Goal: Task Accomplishment & Management: Use online tool/utility

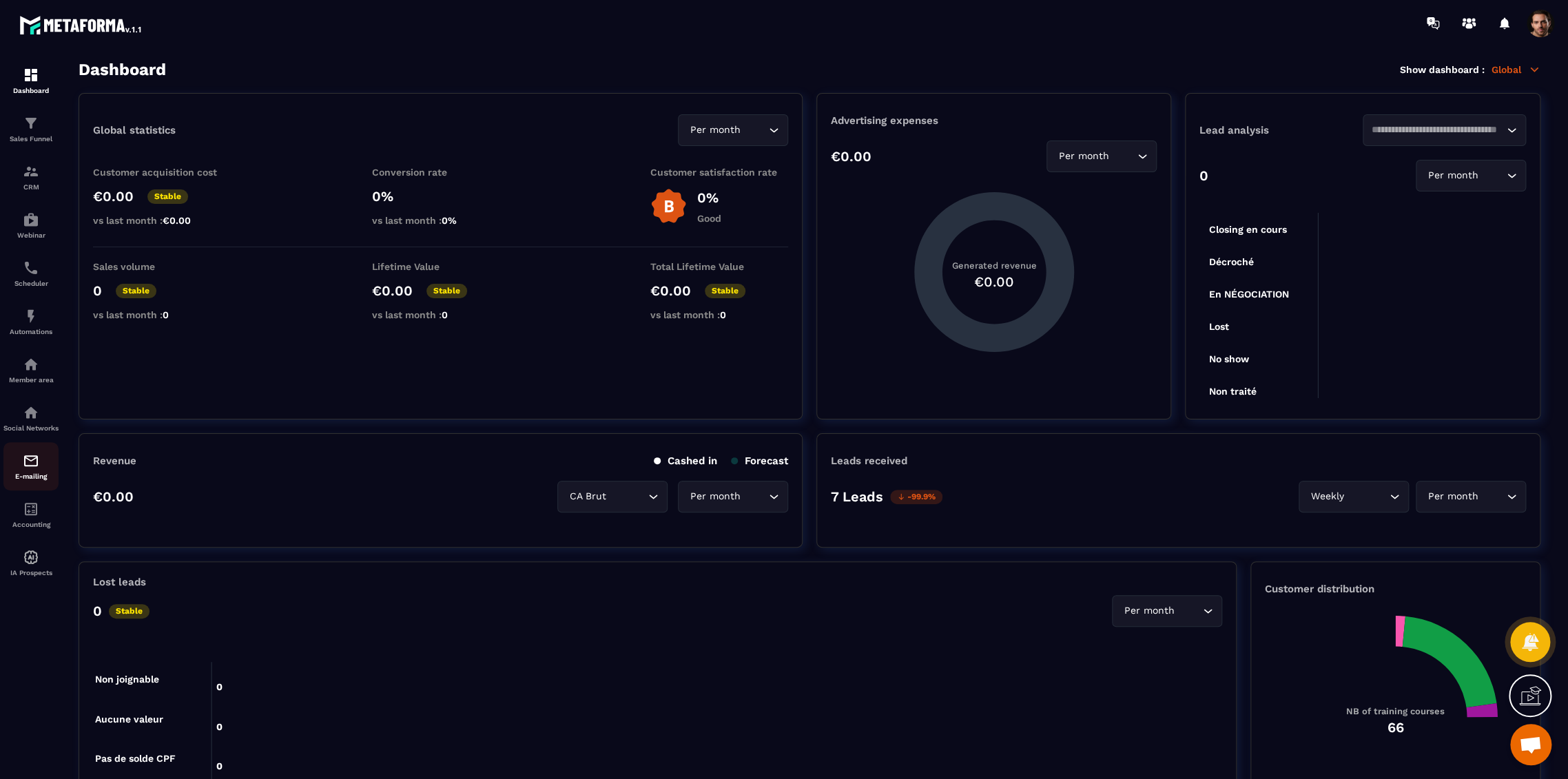
click at [39, 469] on img at bounding box center [30, 460] width 16 height 16
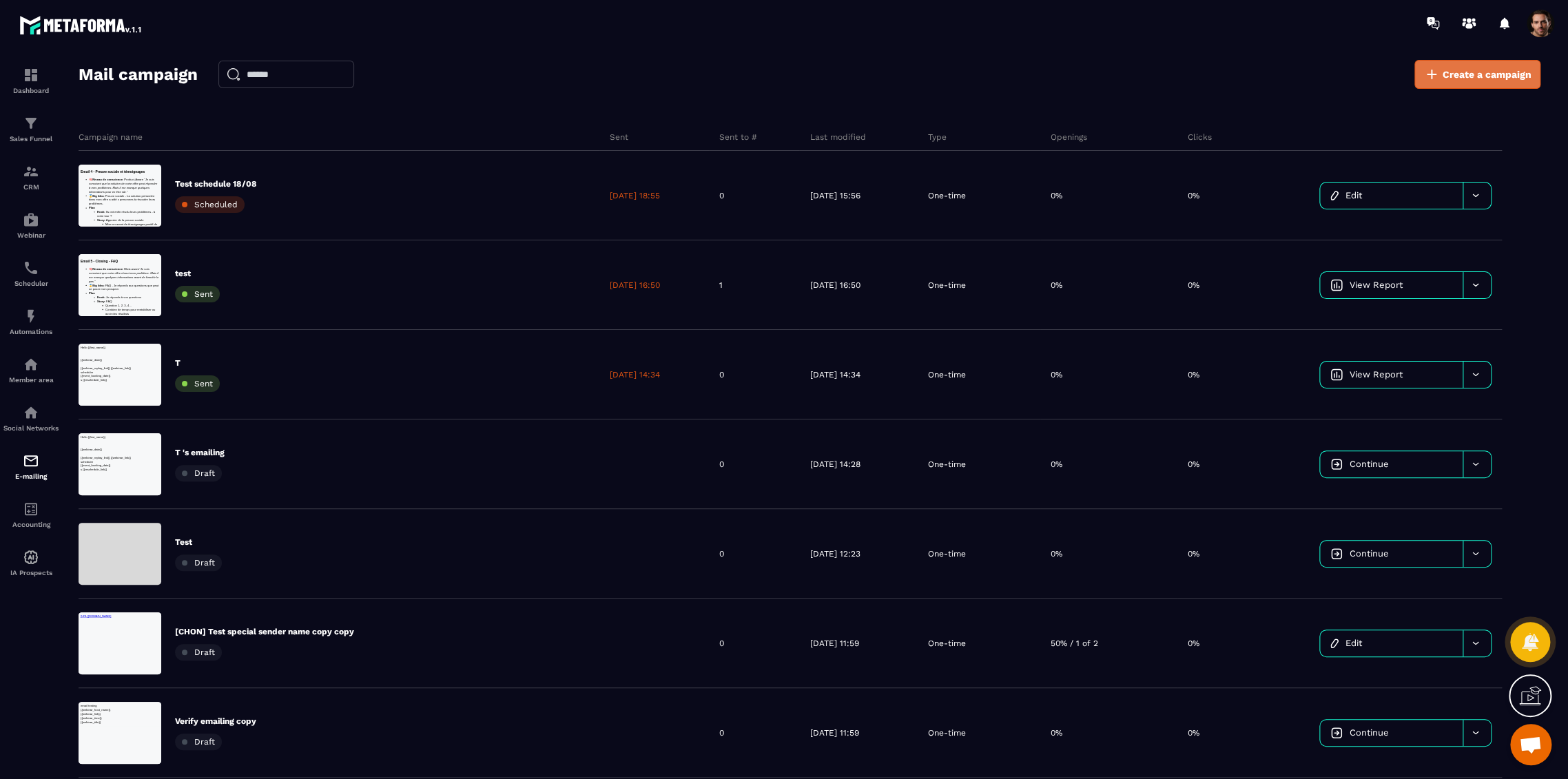
click at [1466, 68] on span "Create a campaign" at bounding box center [1486, 74] width 89 height 13
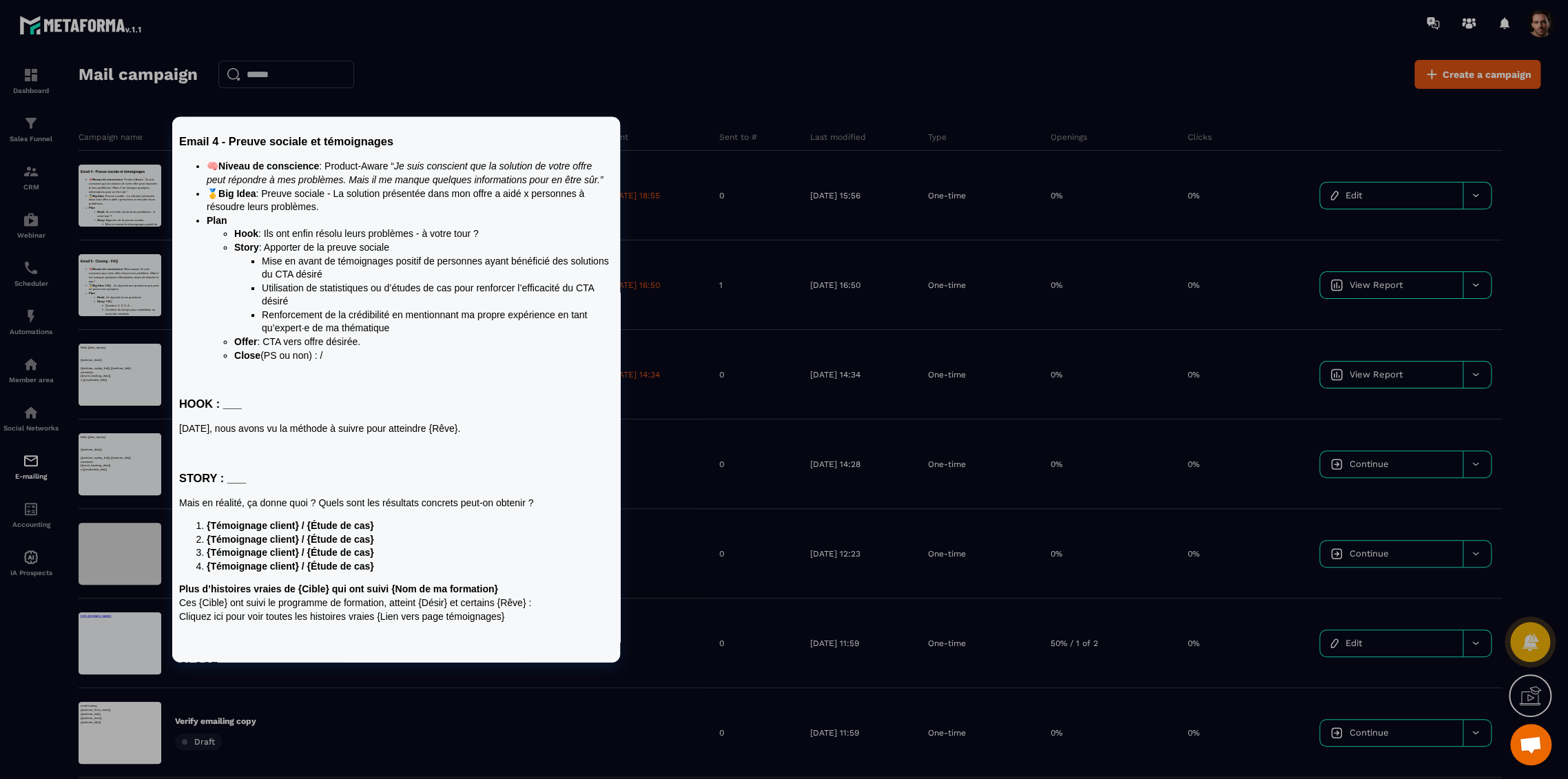
scroll to position [110, 0]
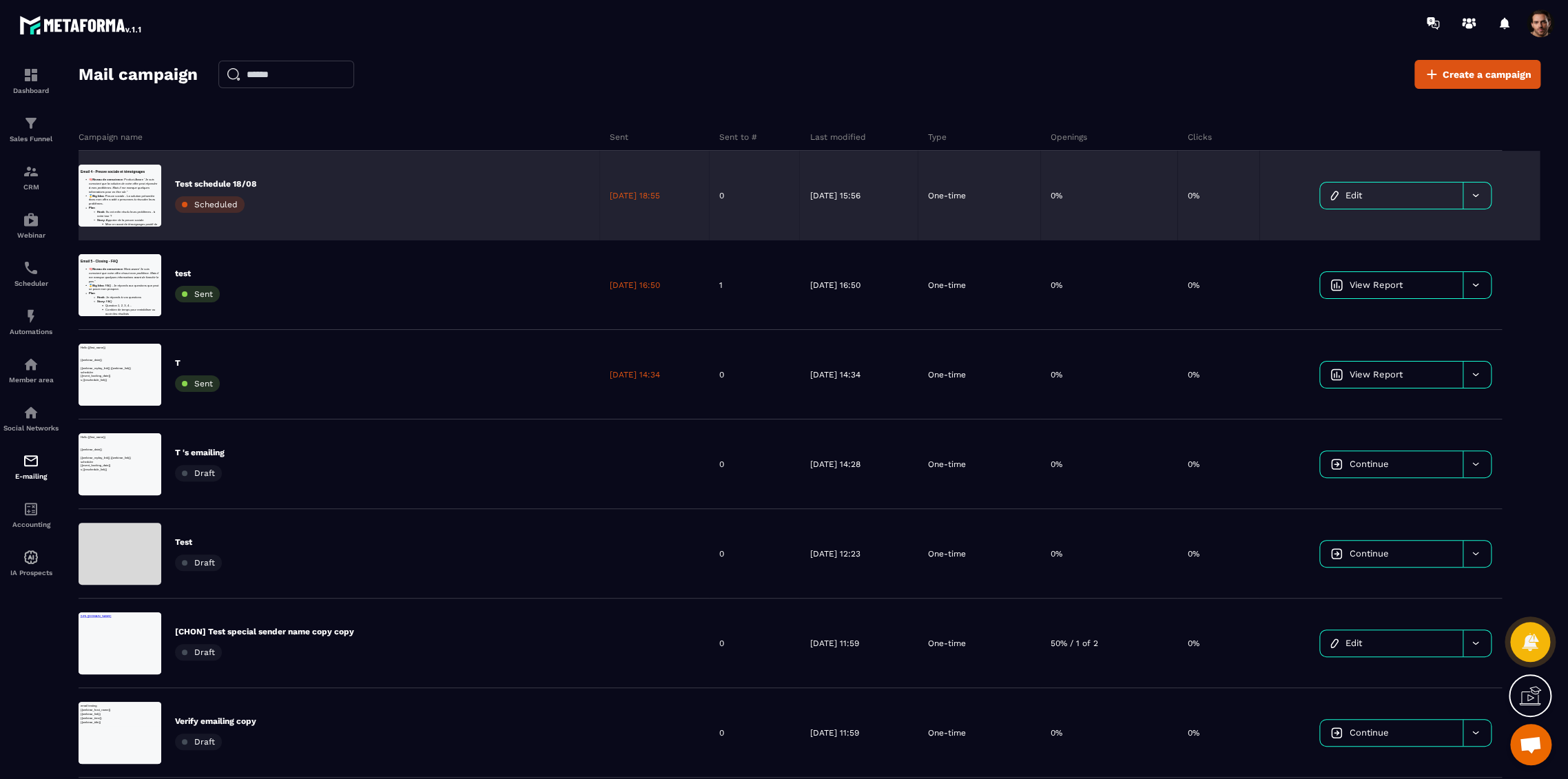
click at [1367, 190] on link "Edit" at bounding box center [1391, 195] width 143 height 26
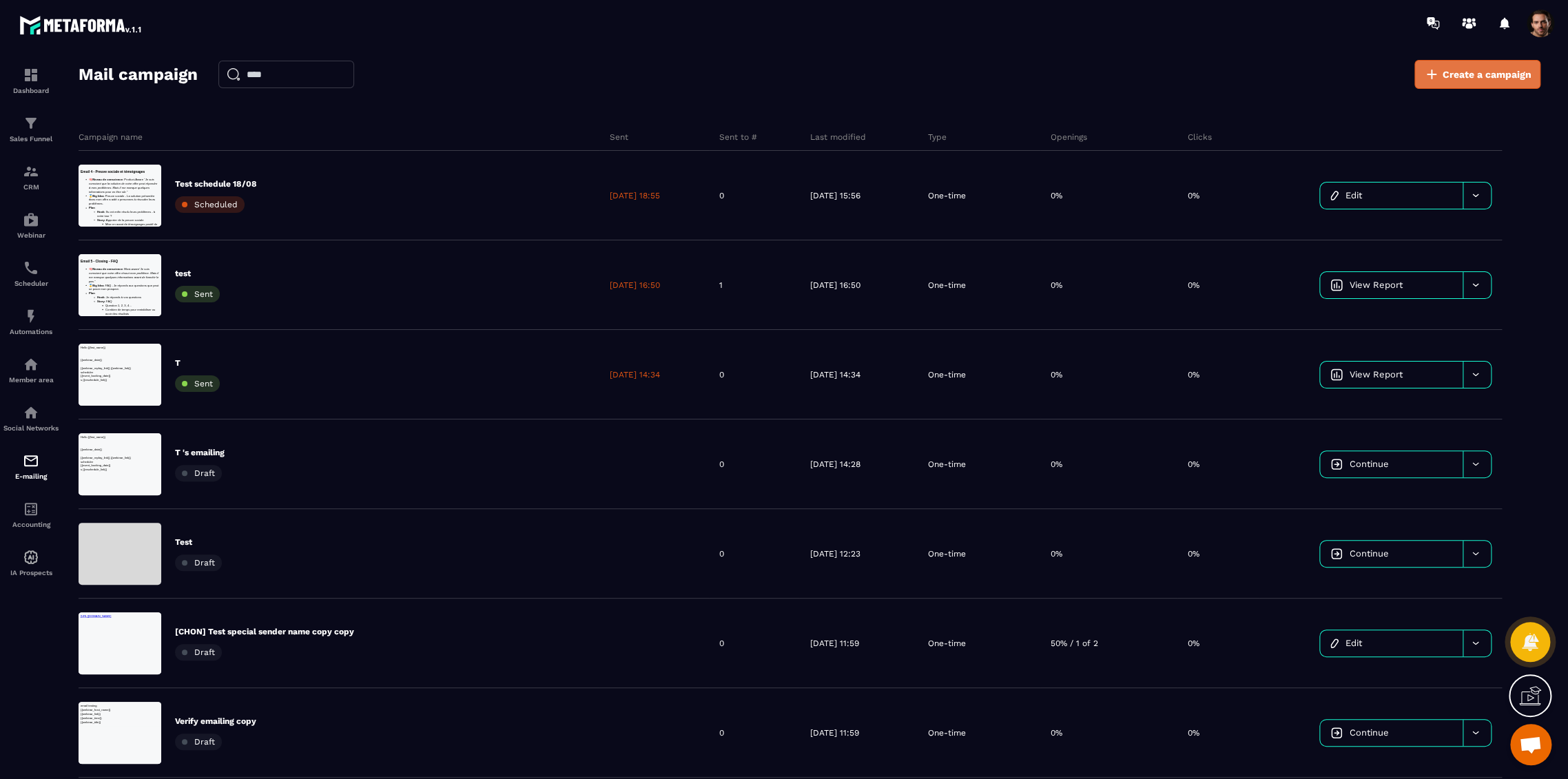
click at [1509, 76] on span "Create a campaign" at bounding box center [1486, 74] width 89 height 13
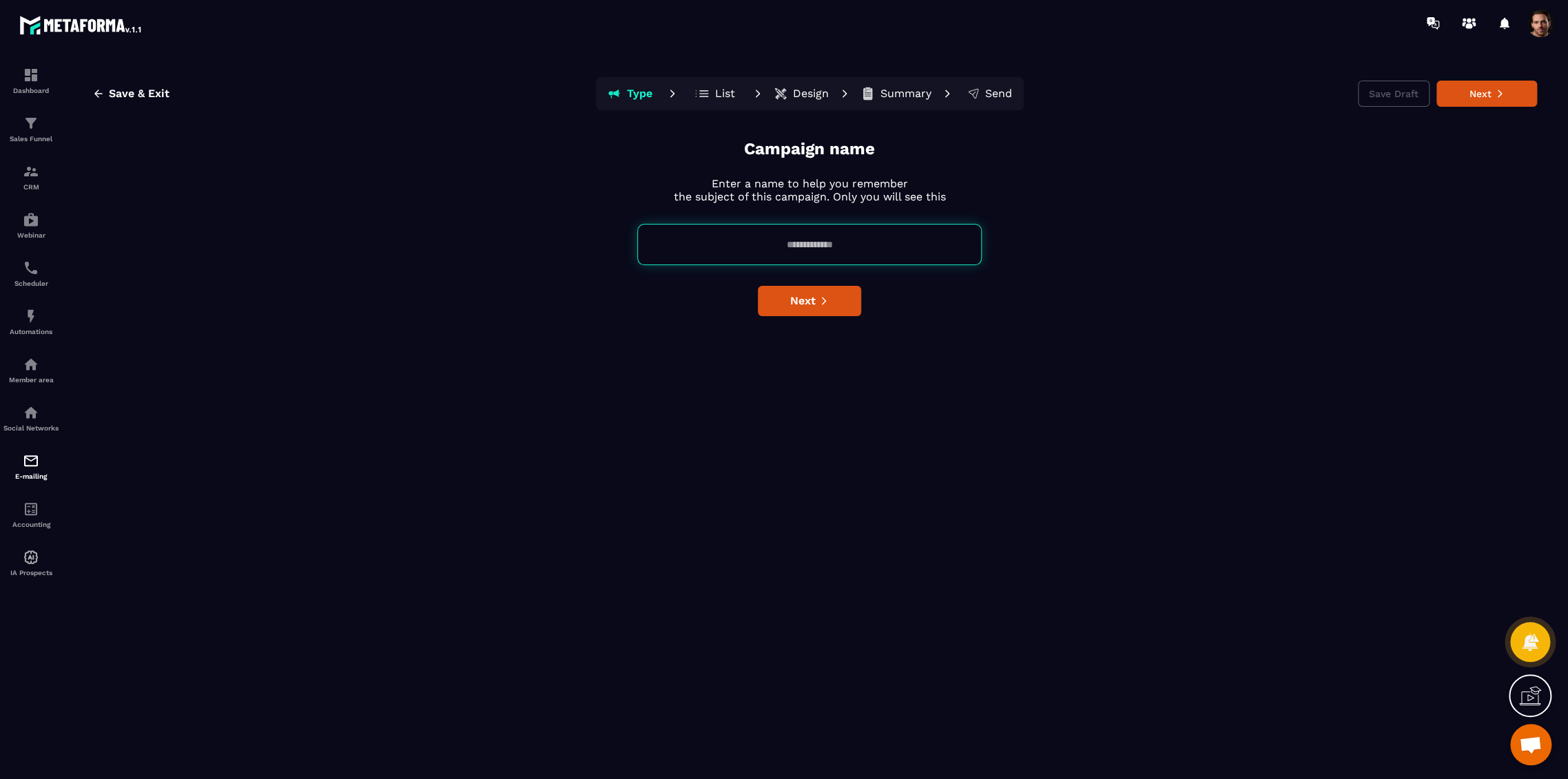
click at [860, 248] on input at bounding box center [809, 244] width 345 height 41
type input "**"
click at [937, 316] on div "Campaign name Enter a name to help you remember the subject of this campaign. O…" at bounding box center [809, 456] width 1455 height 636
click at [840, 303] on button "Next" at bounding box center [809, 301] width 104 height 30
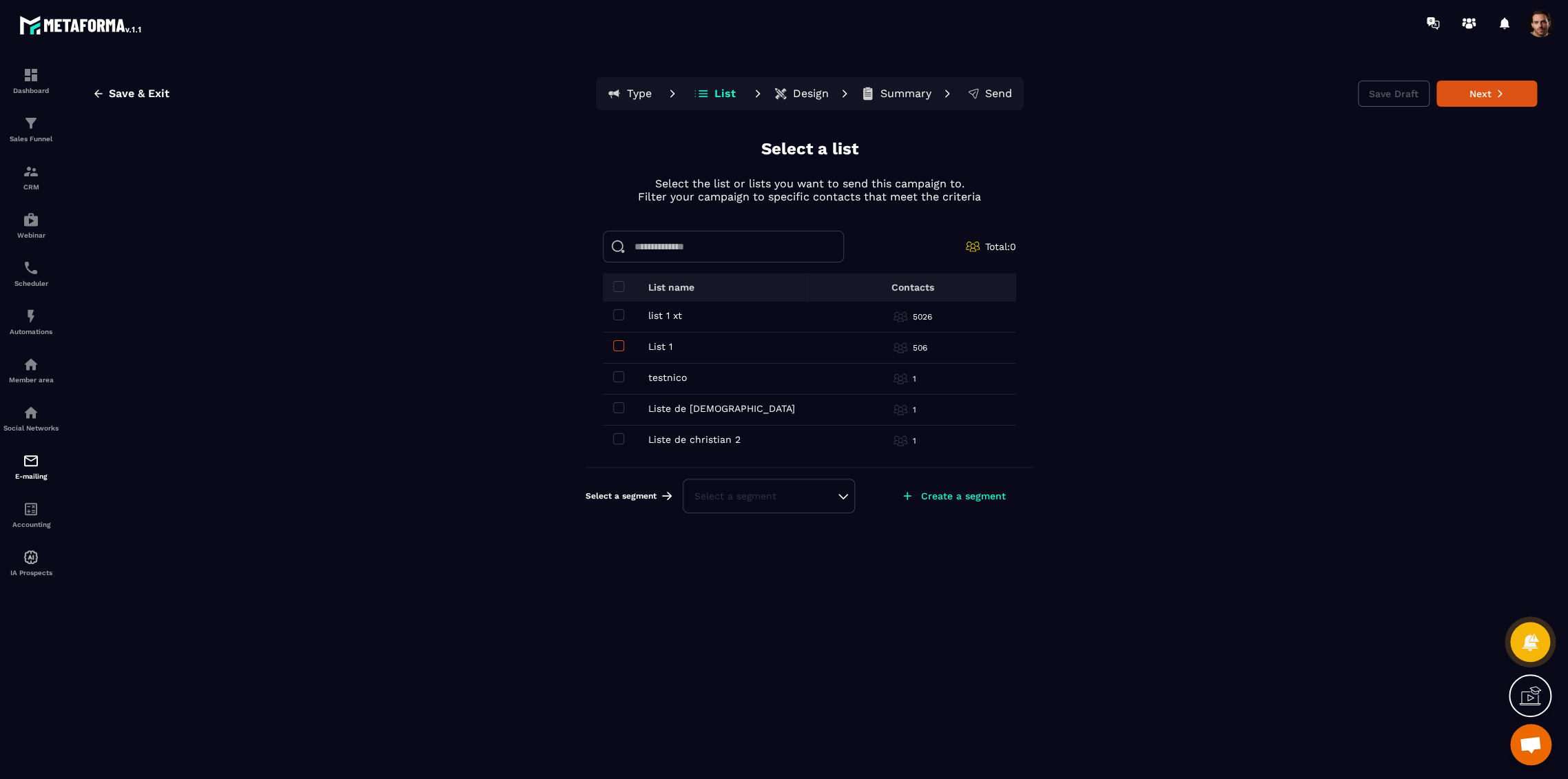
click at [617, 342] on span at bounding box center [619, 346] width 11 height 11
click at [622, 315] on span at bounding box center [619, 315] width 11 height 11
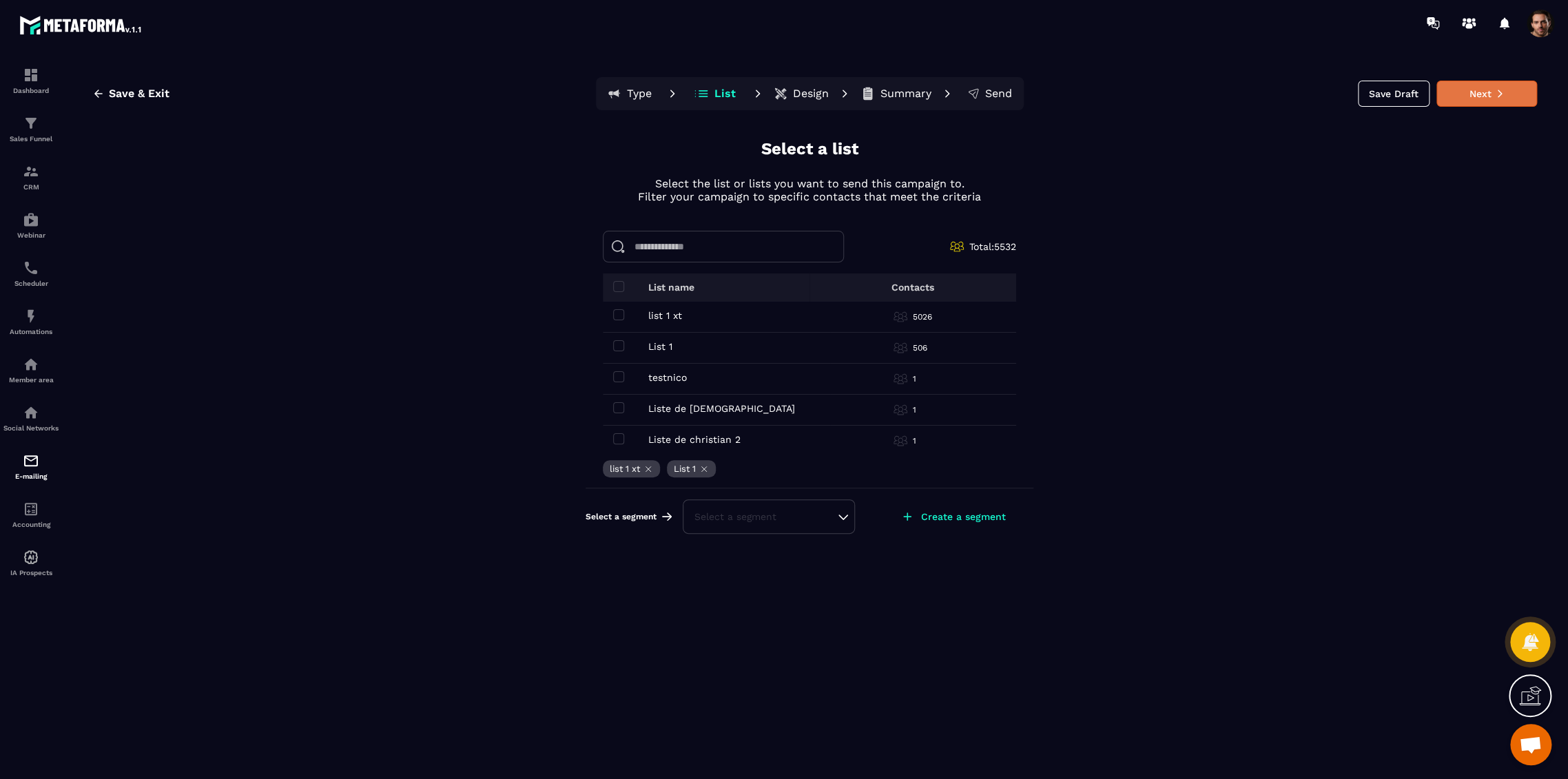
click at [1468, 98] on button "Next" at bounding box center [1487, 93] width 101 height 26
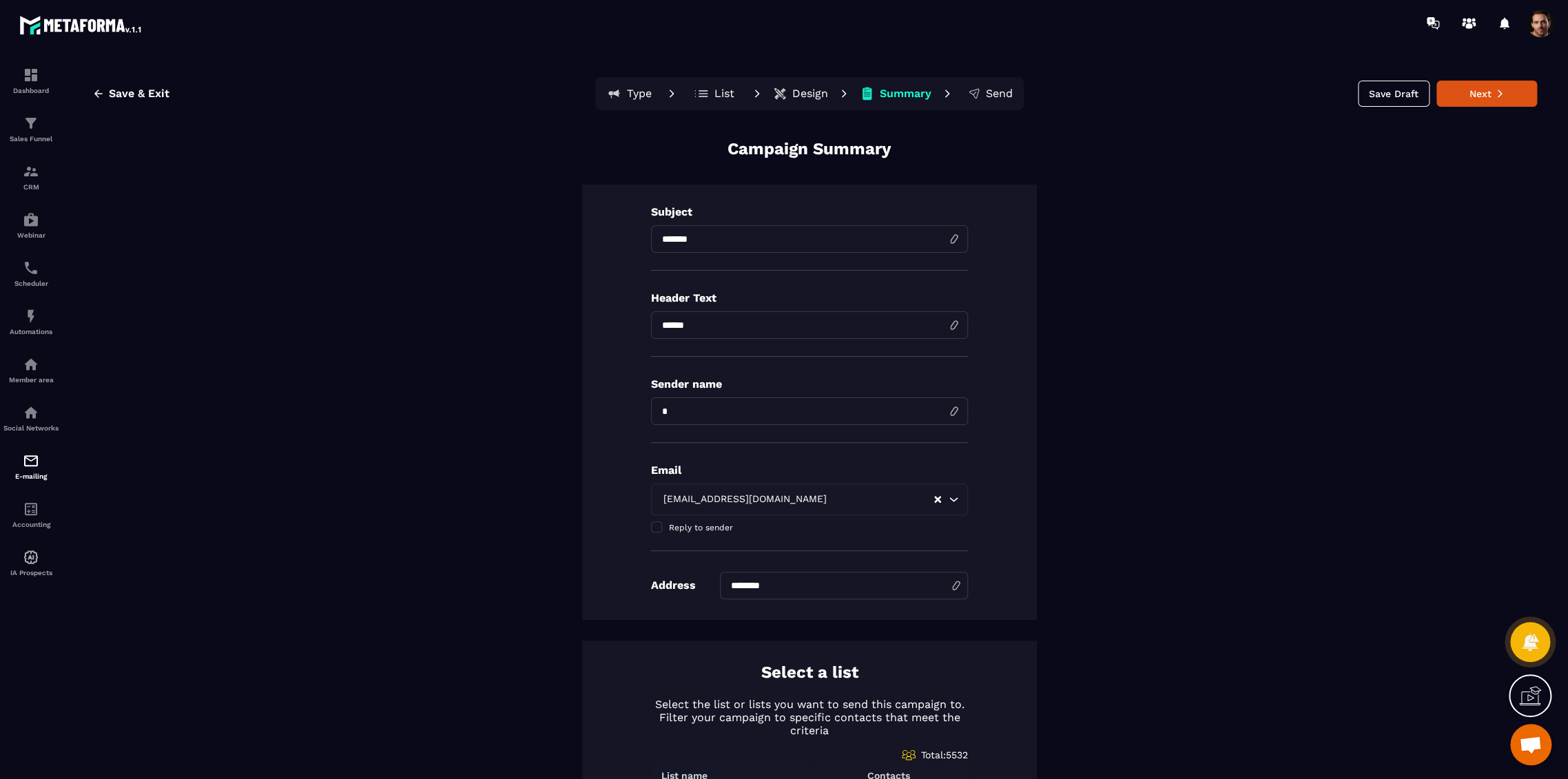
click at [714, 90] on p "List" at bounding box center [724, 93] width 20 height 13
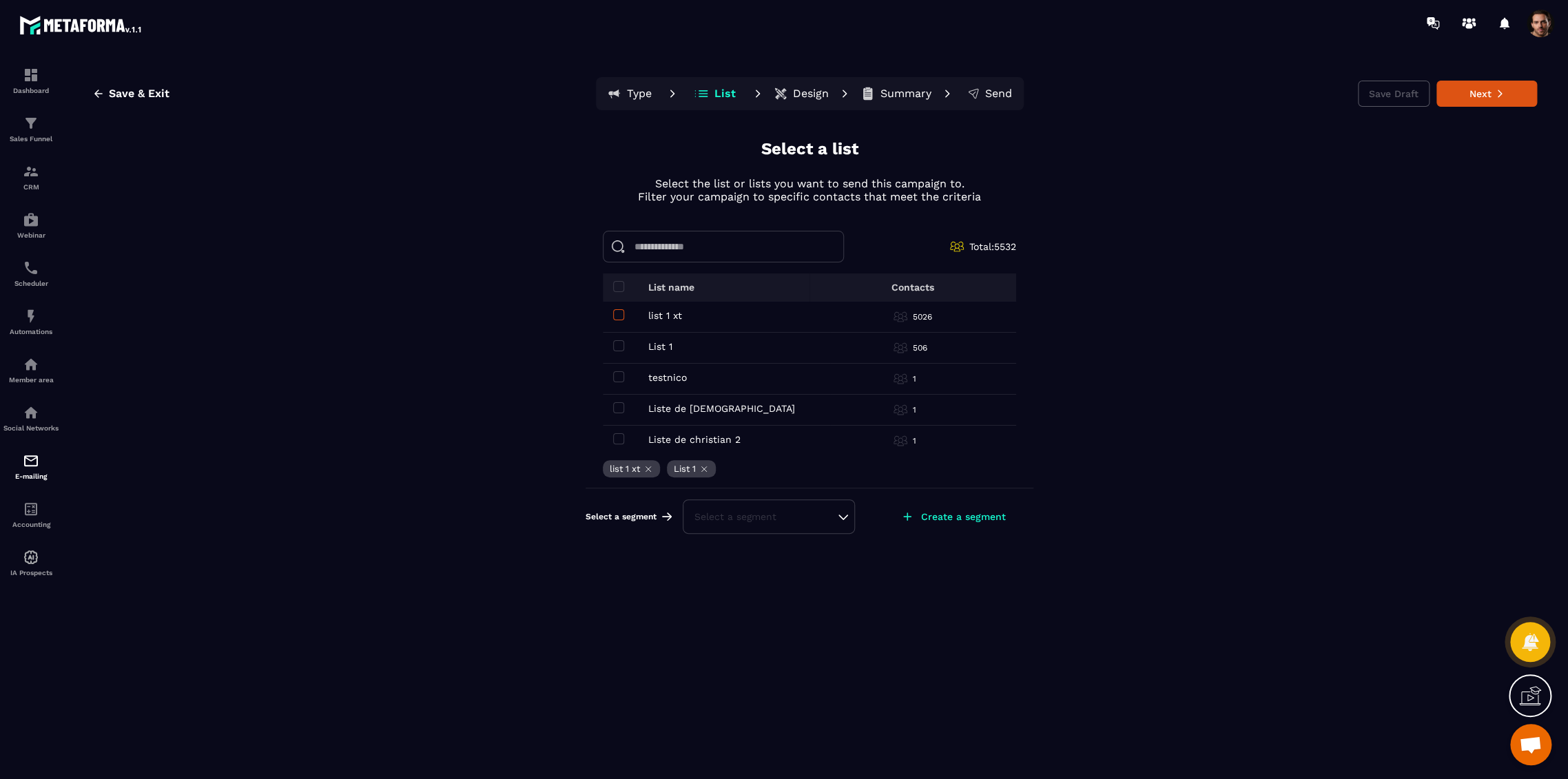
click at [618, 310] on span at bounding box center [619, 315] width 11 height 11
click at [898, 99] on p "Summary" at bounding box center [906, 93] width 51 height 13
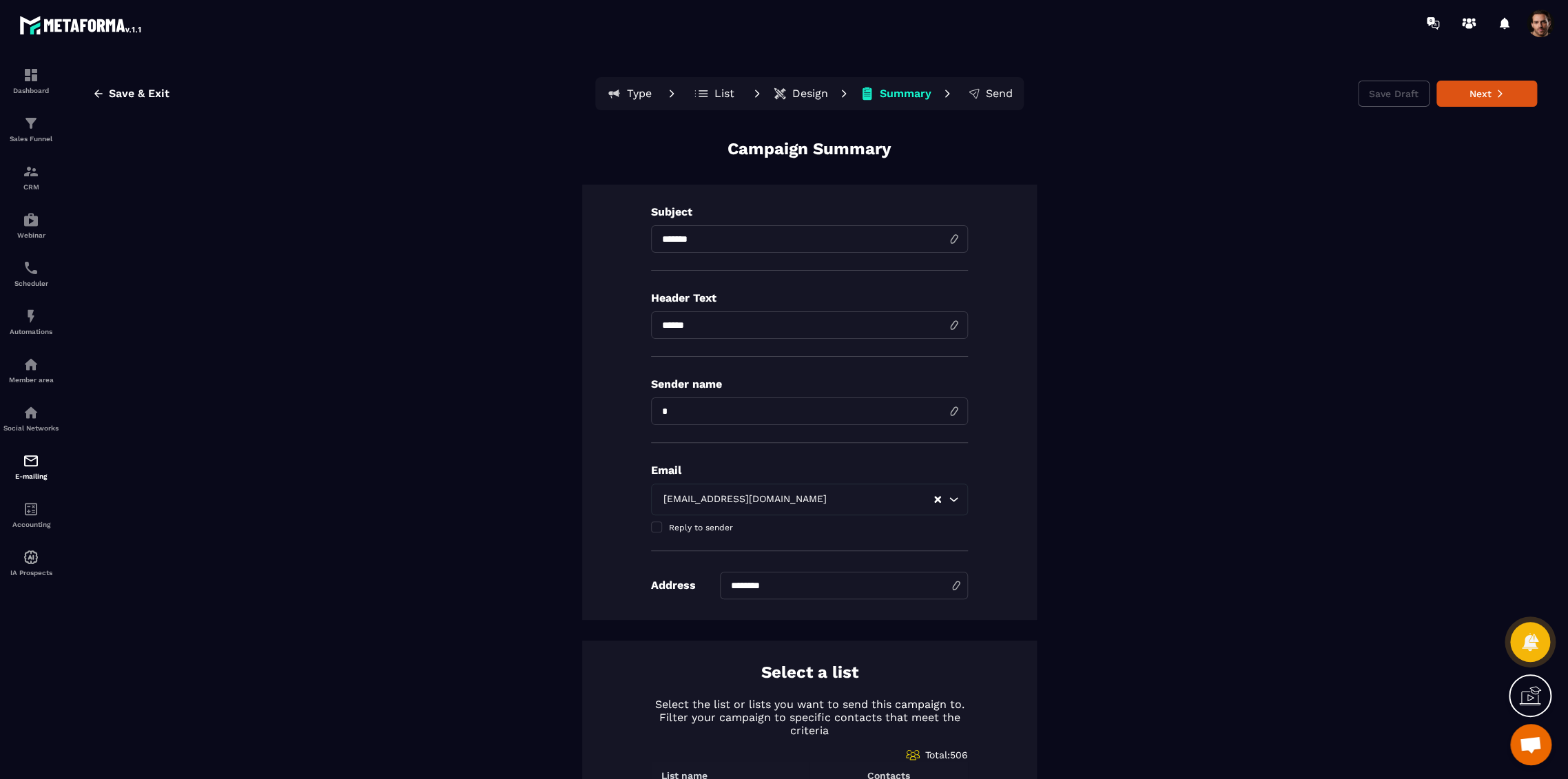
click at [744, 328] on input "******" at bounding box center [809, 325] width 317 height 28
click at [990, 408] on div "Subject ******* Header Text ****** Sender name Email test@sebastienhanouna.com …" at bounding box center [809, 402] width 455 height 435
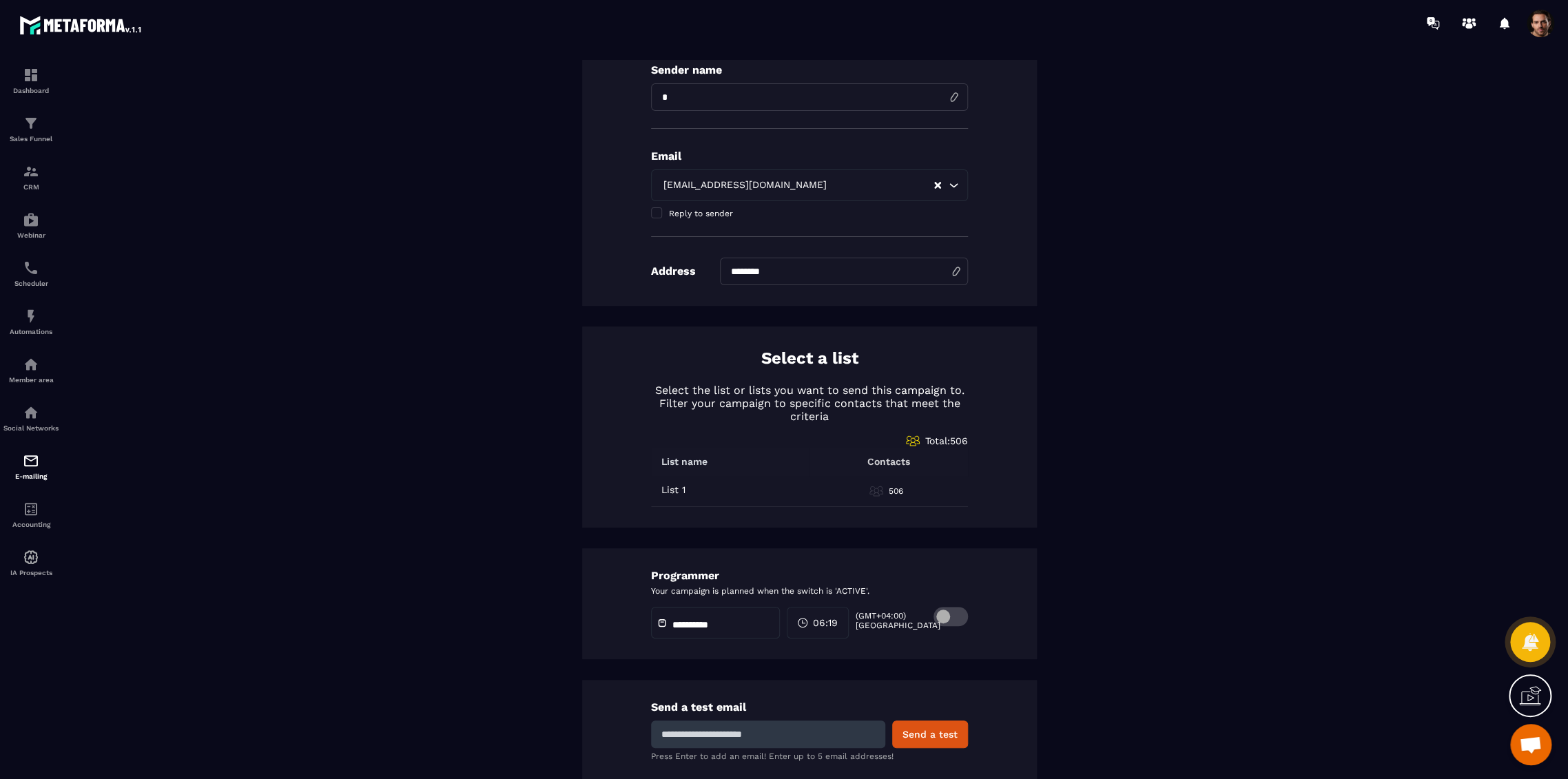
scroll to position [357, 0]
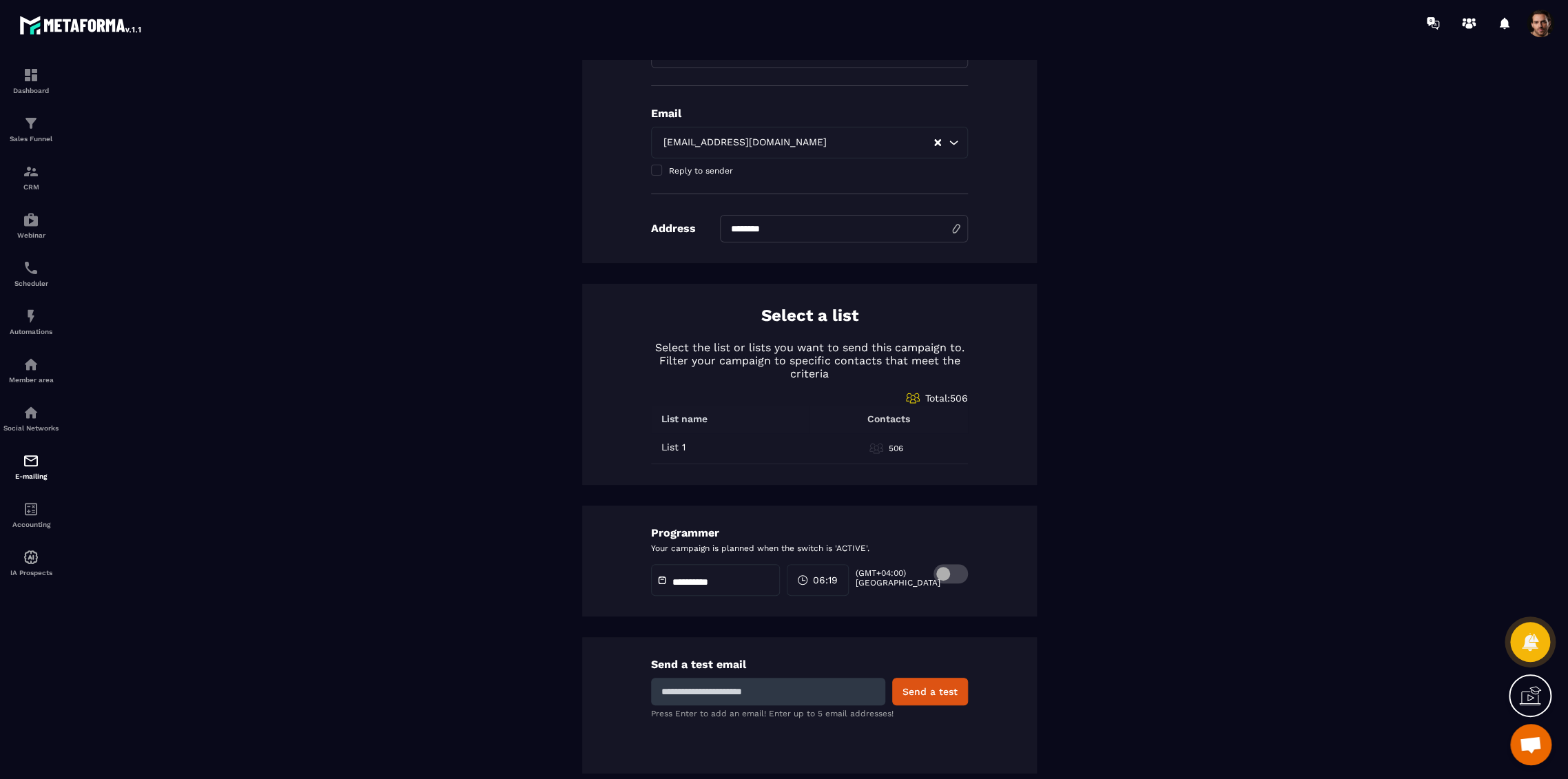
click at [754, 690] on input at bounding box center [768, 691] width 234 height 28
type input "**********"
click at [903, 689] on button "Send a test" at bounding box center [930, 691] width 76 height 28
click at [945, 574] on span at bounding box center [950, 574] width 34 height 19
click at [740, 582] on input "**********" at bounding box center [720, 582] width 96 height 10
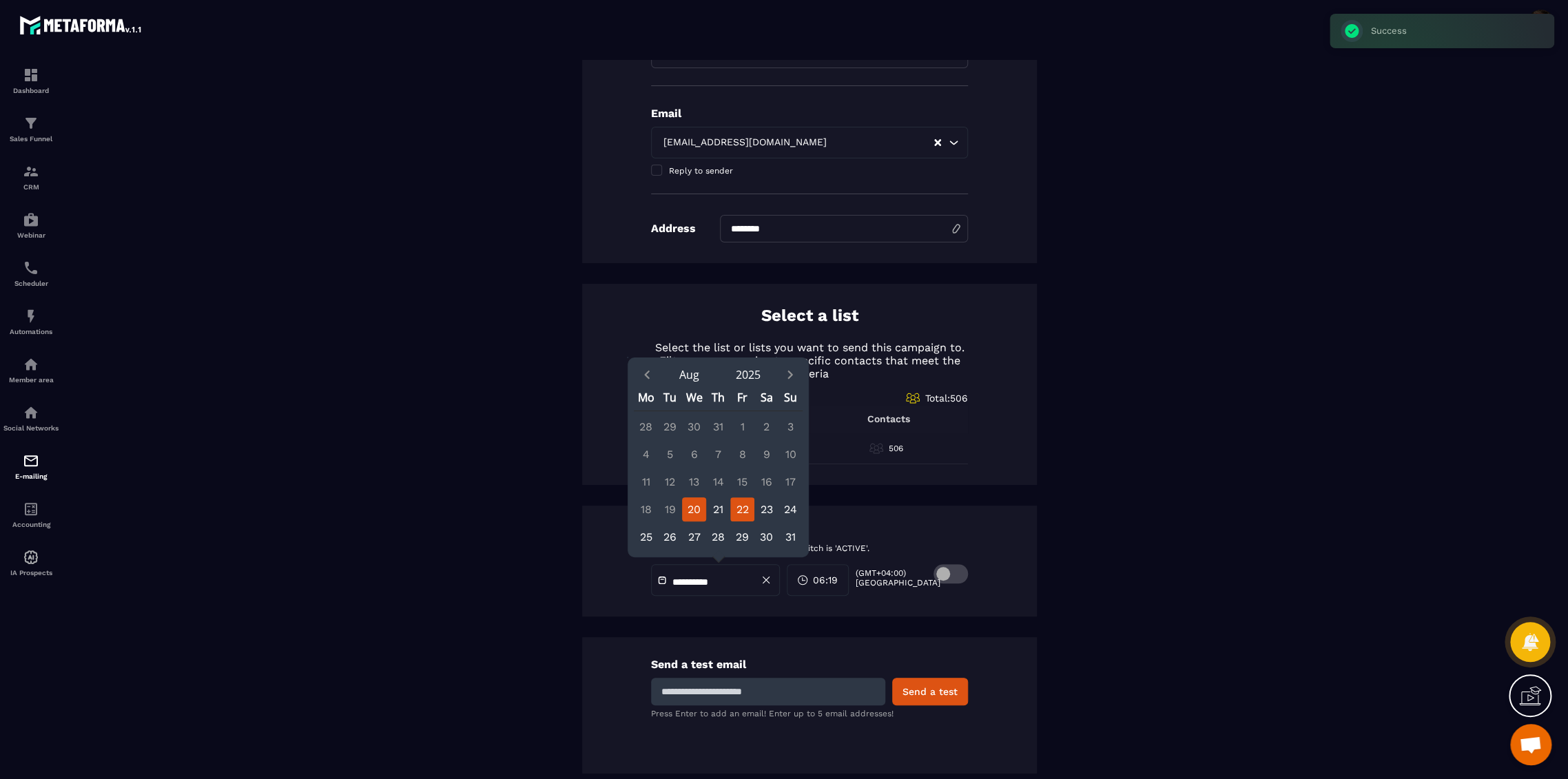
click at [739, 507] on div "22" at bounding box center [742, 509] width 24 height 24
type input "**********"
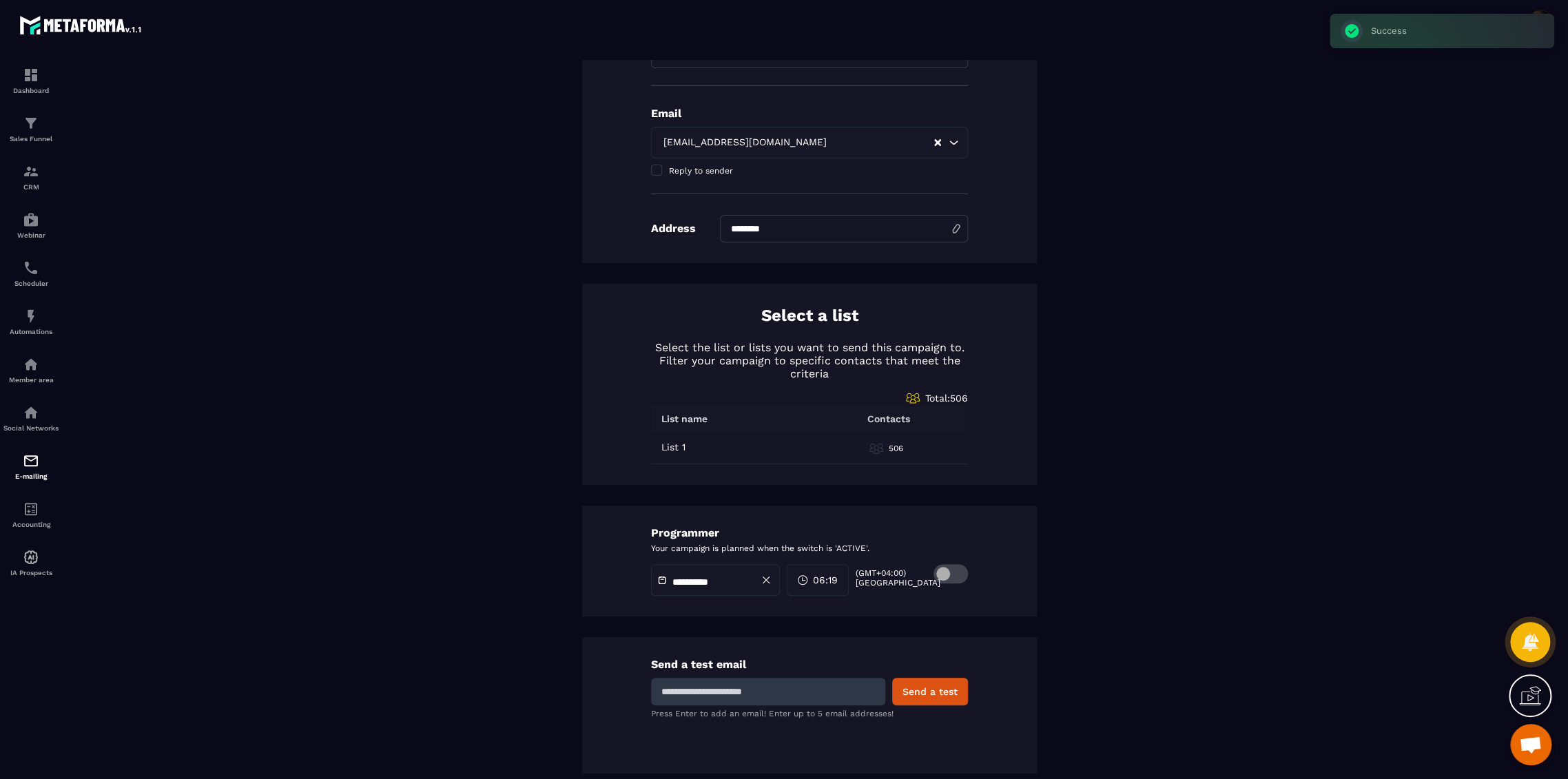
click at [730, 628] on div "**********" at bounding box center [809, 277] width 1455 height 993
click at [1021, 474] on div "Select a list Select the list or lists you want to send this campaign to. Filte…" at bounding box center [809, 384] width 455 height 201
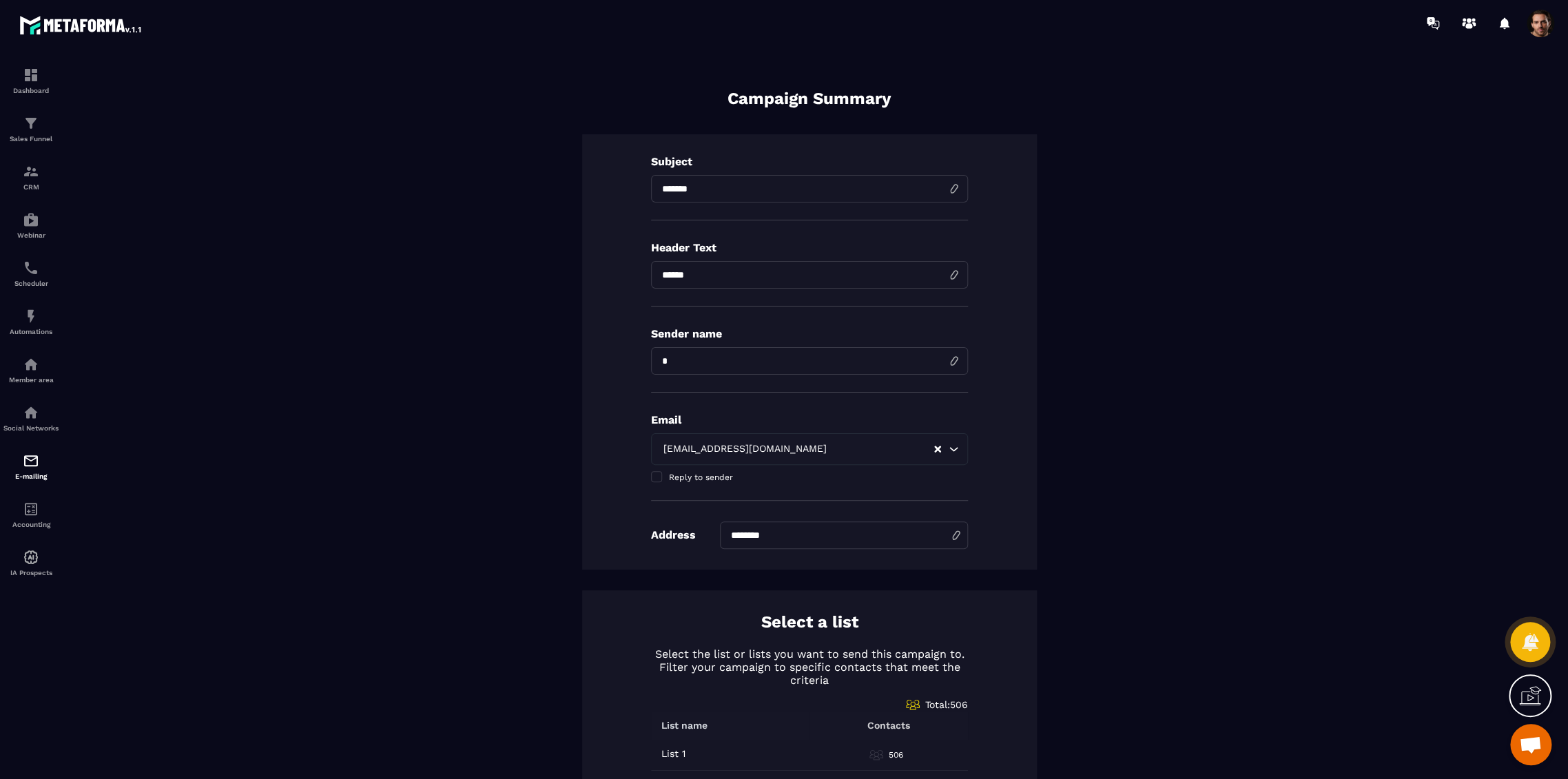
scroll to position [0, 0]
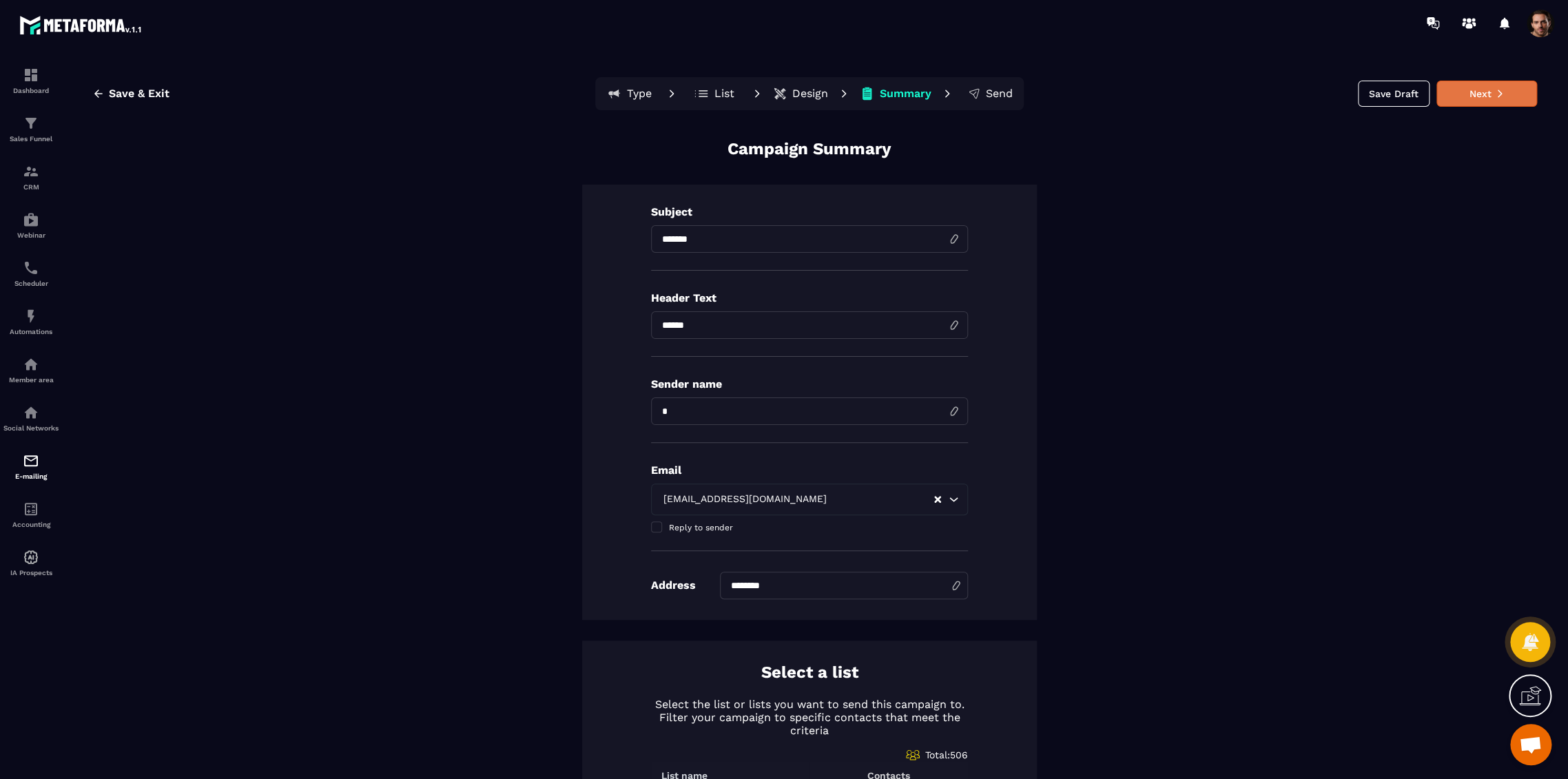
click at [1450, 95] on button "Next" at bounding box center [1487, 93] width 101 height 26
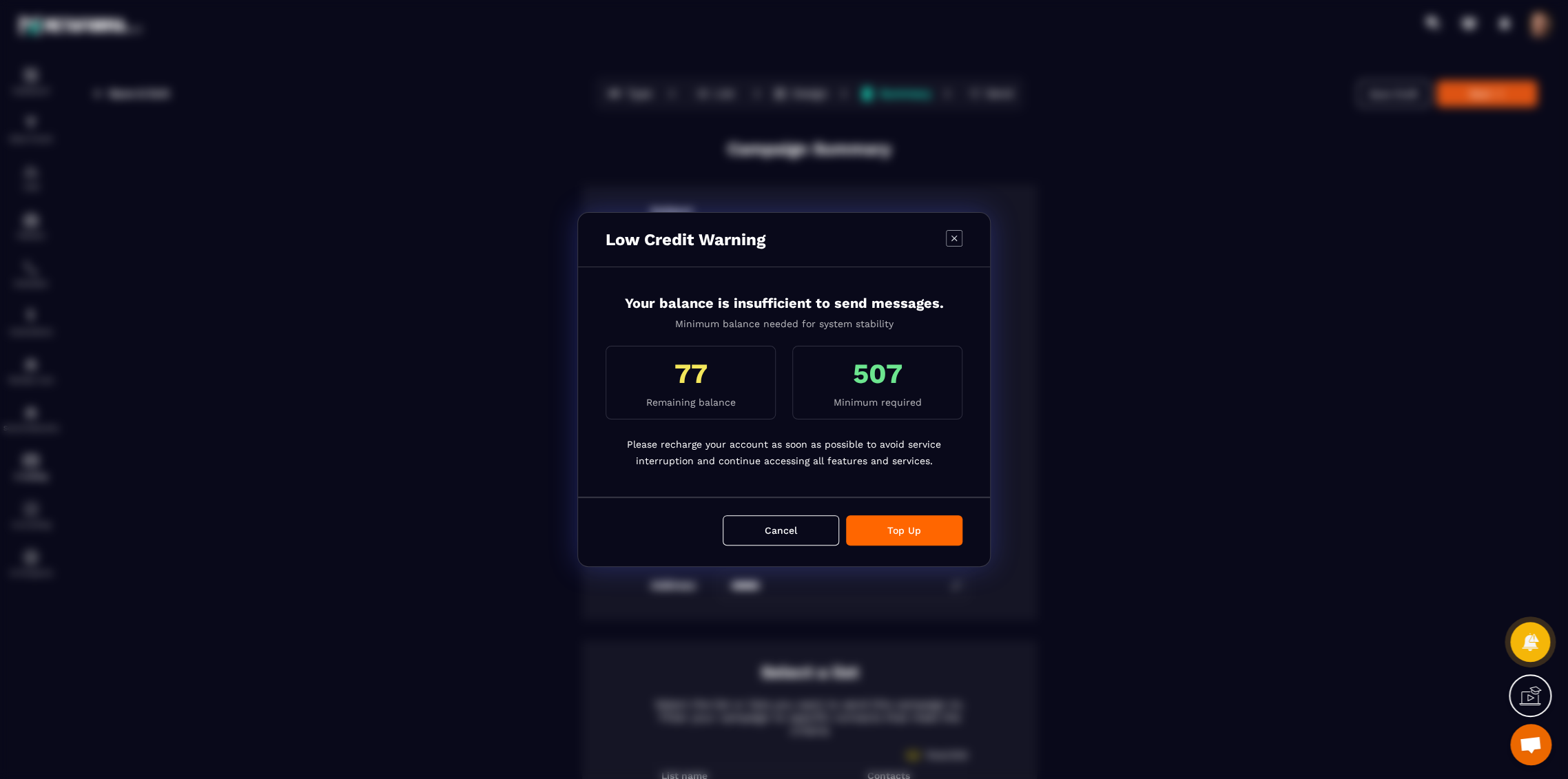
click at [953, 240] on icon "Modal window" at bounding box center [953, 238] width 16 height 16
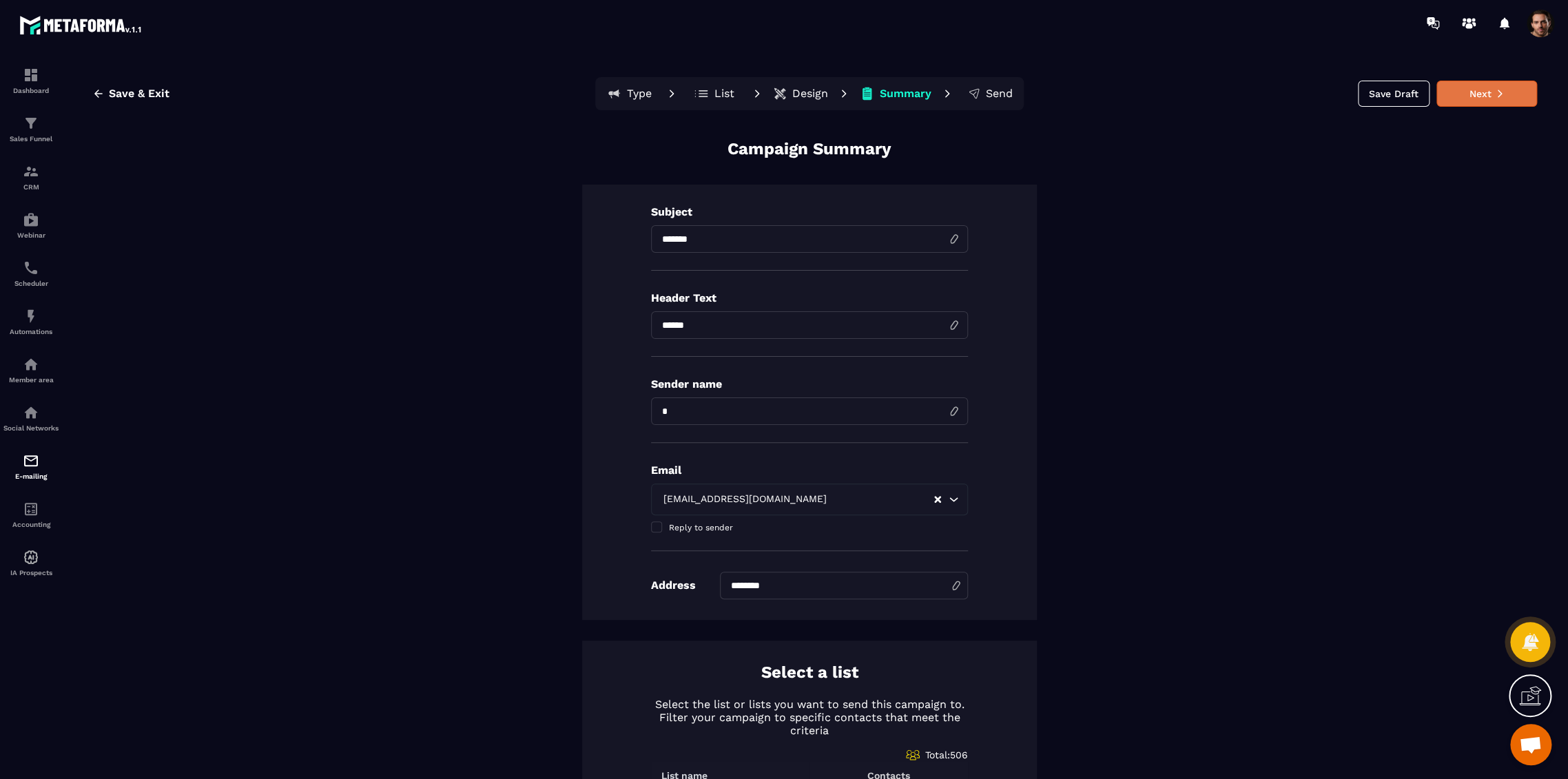
click at [1495, 89] on icon at bounding box center [1499, 93] width 10 height 10
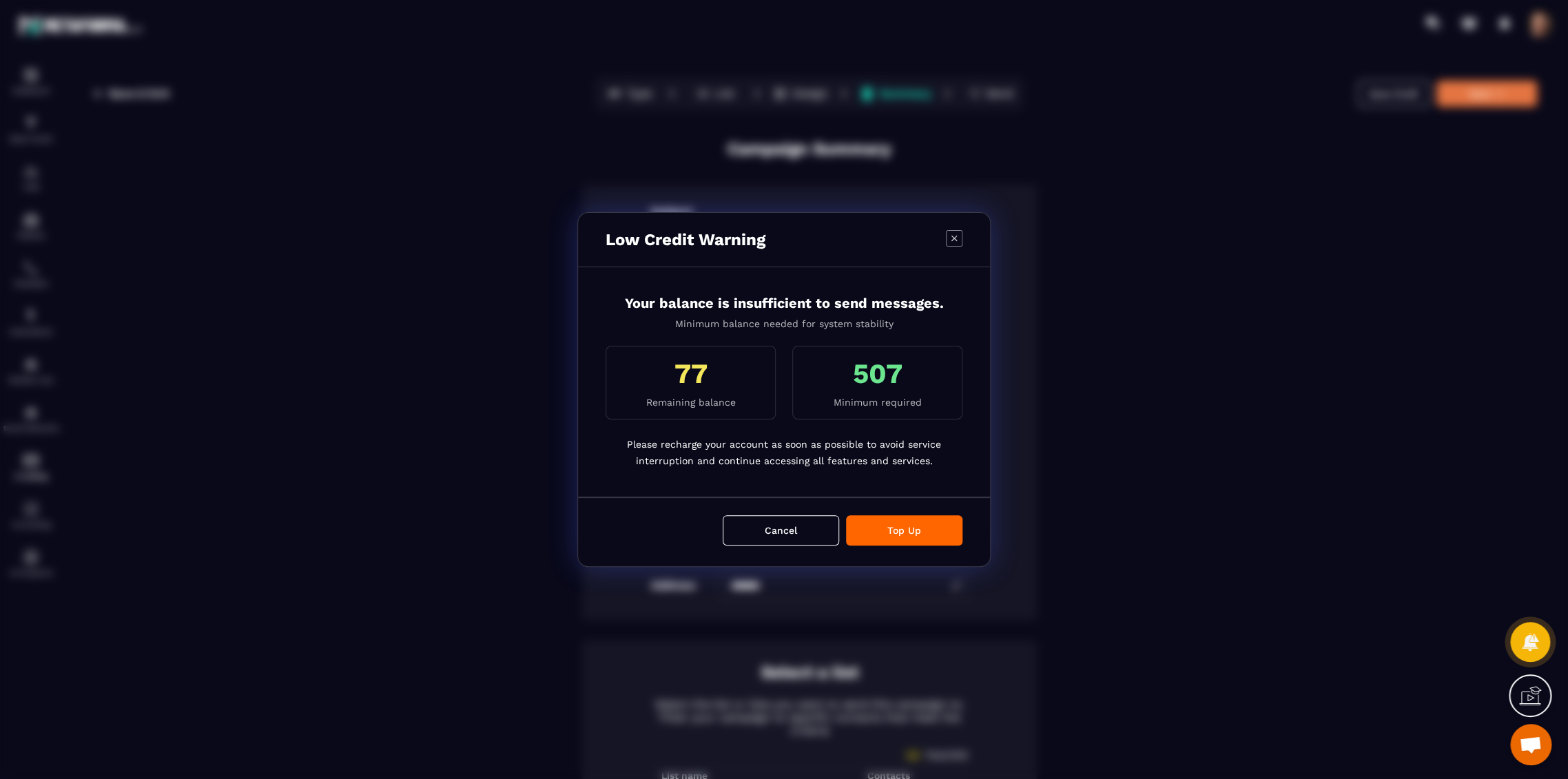
click at [949, 241] on icon "Modal window" at bounding box center [953, 238] width 16 height 16
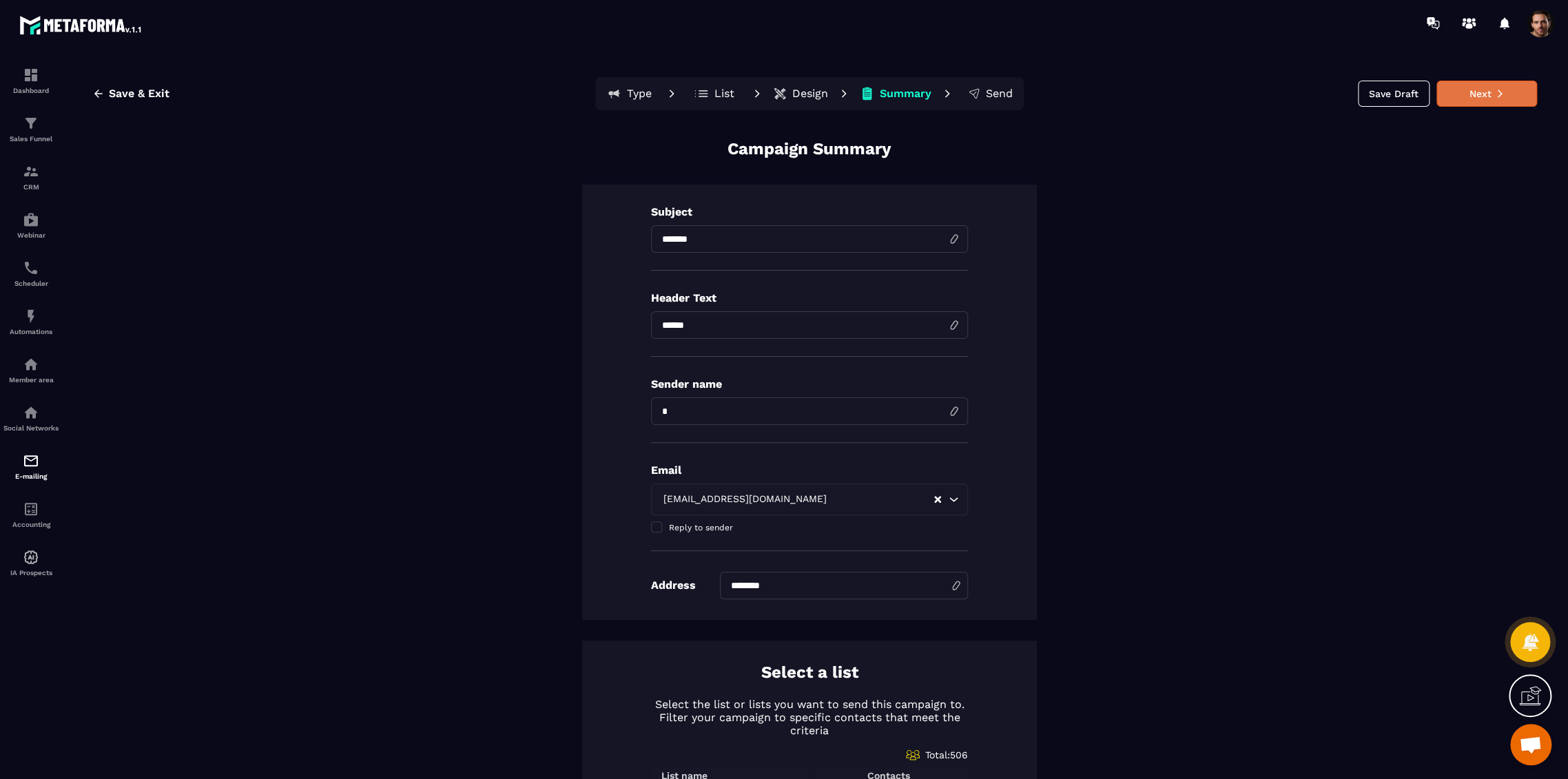
click at [856, 84] on button "List" at bounding box center [896, 93] width 80 height 28
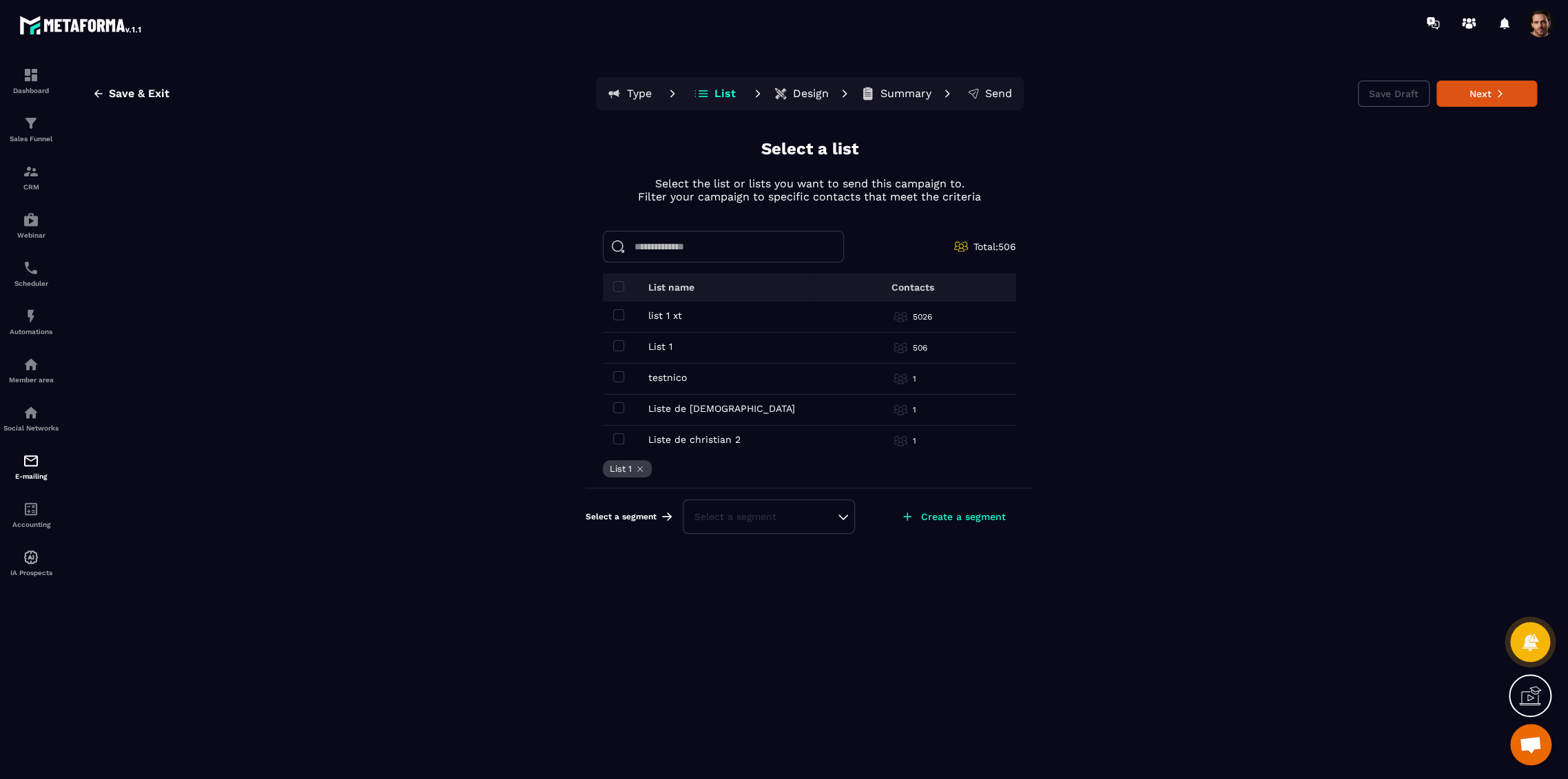
click at [796, 95] on p "Design" at bounding box center [811, 93] width 36 height 13
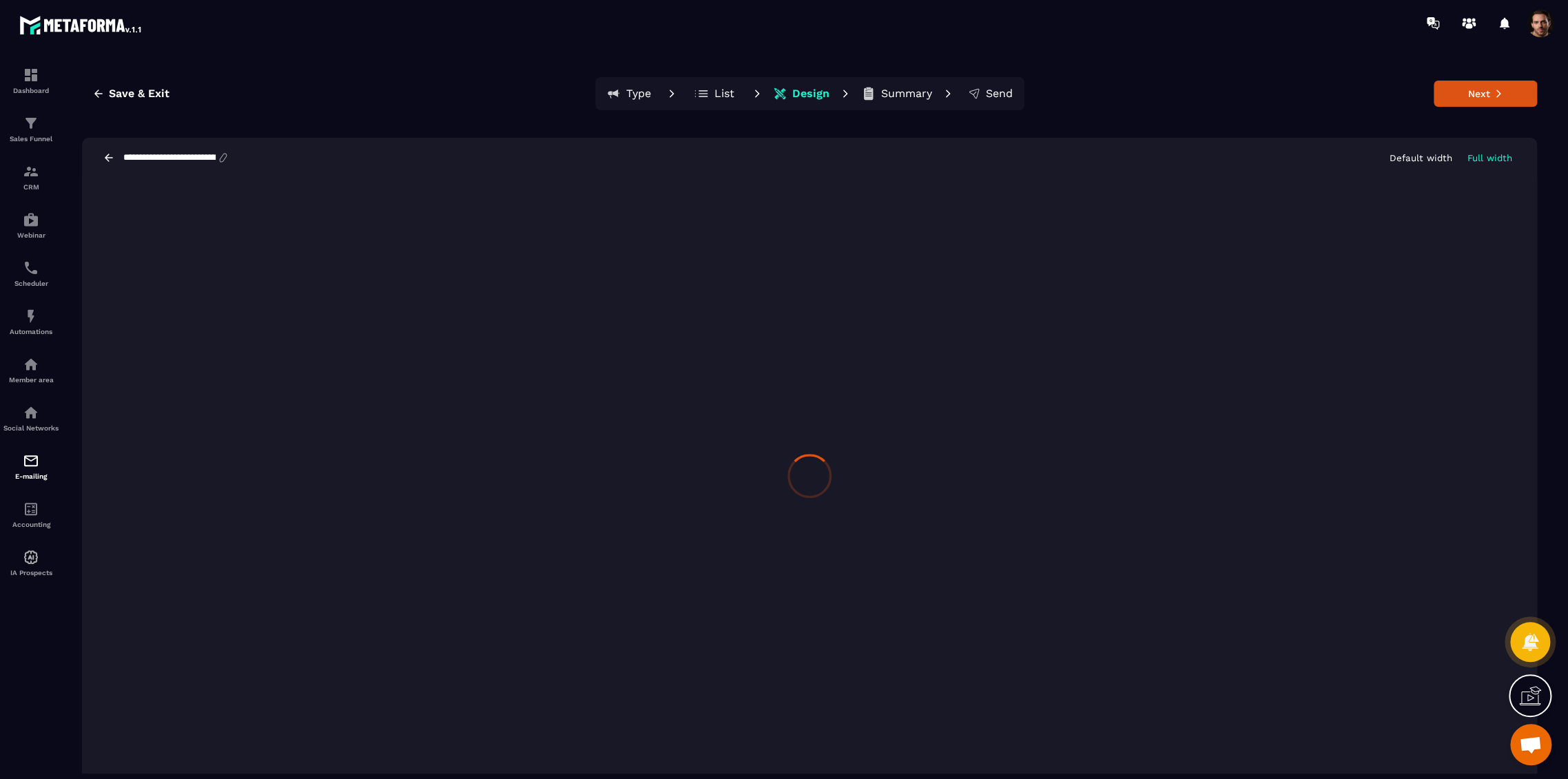
click at [889, 98] on p "Summary" at bounding box center [906, 93] width 51 height 13
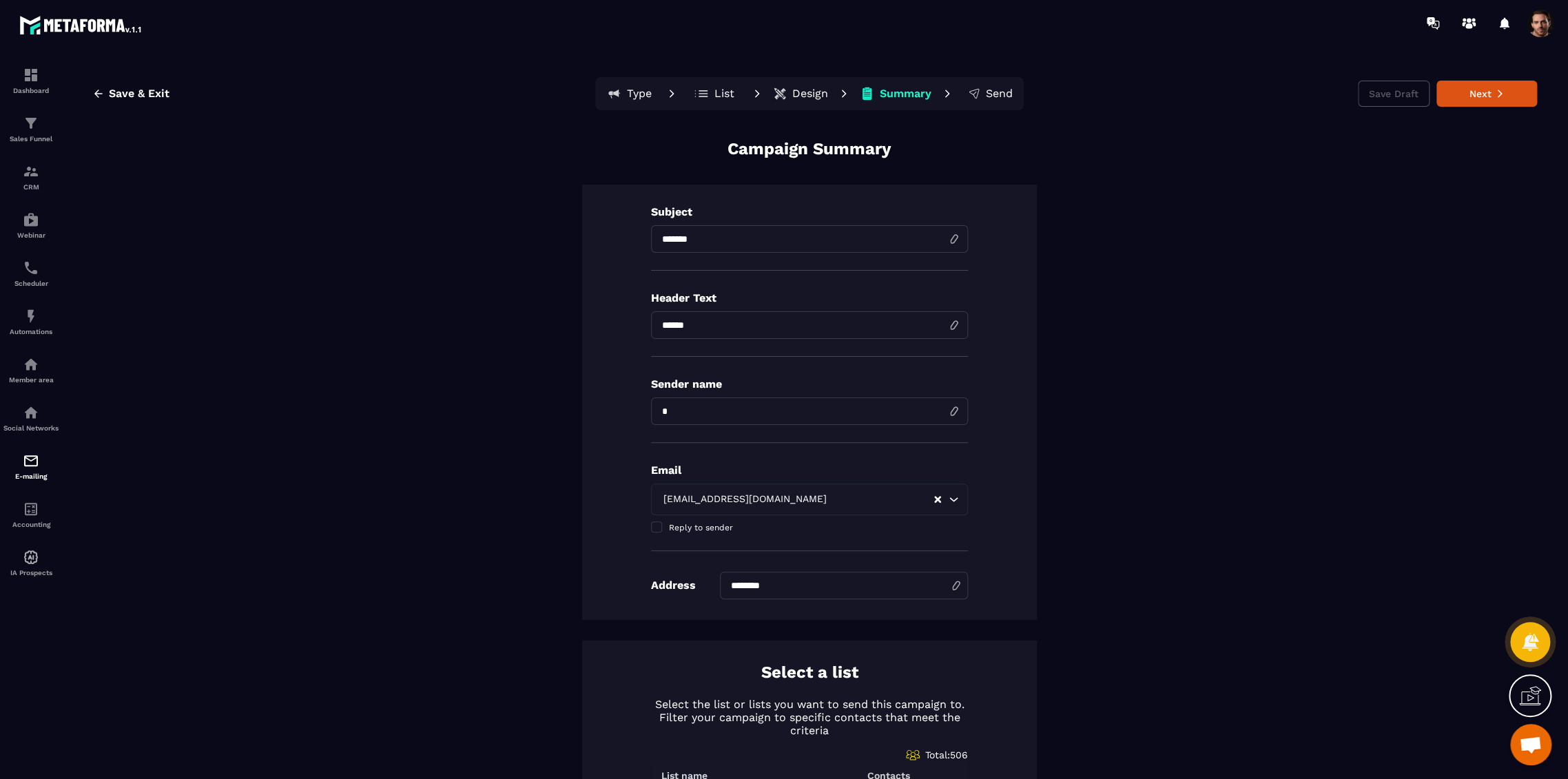
click at [889, 98] on p "Summary" at bounding box center [905, 93] width 51 height 13
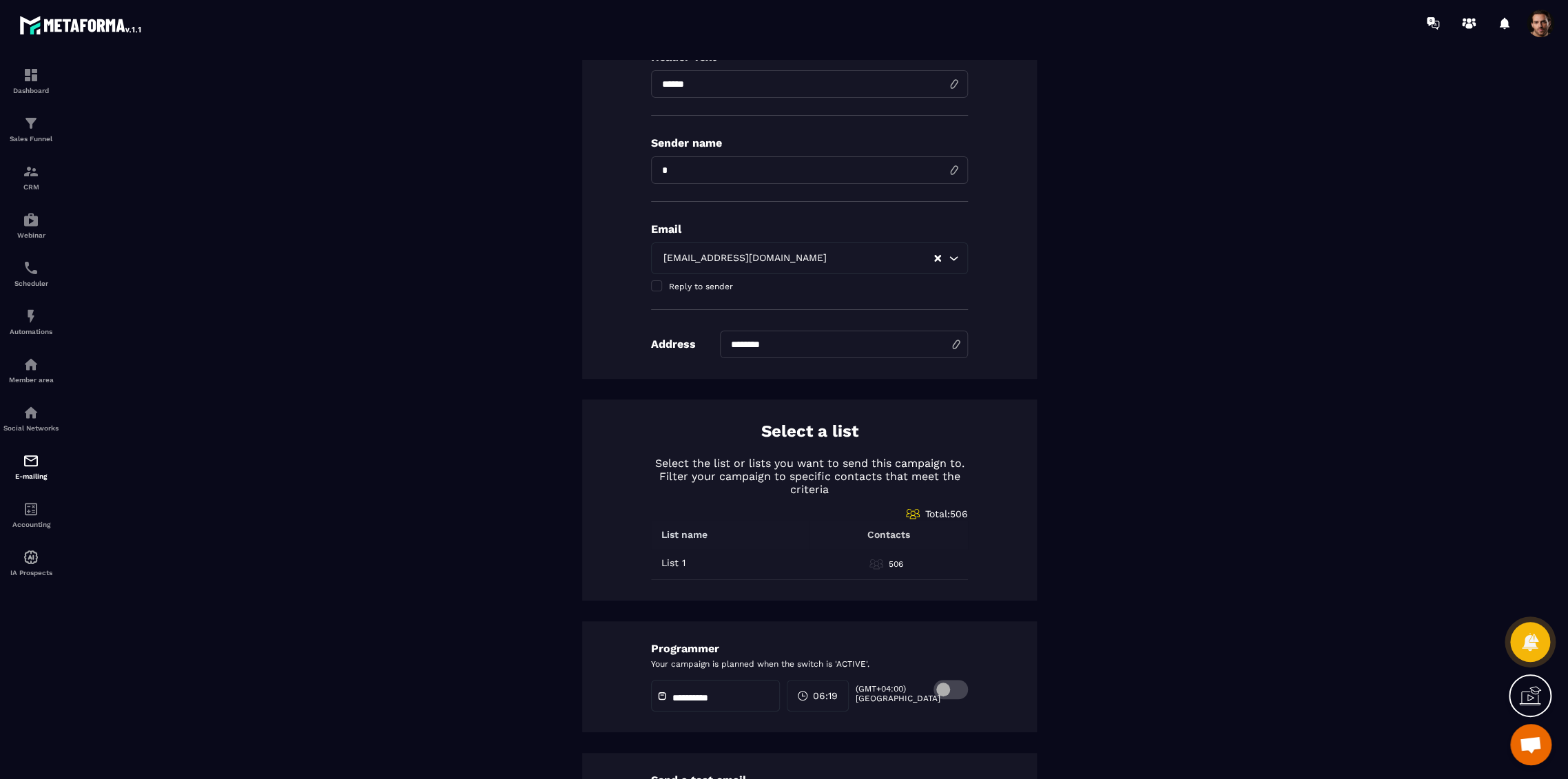
scroll to position [306, 0]
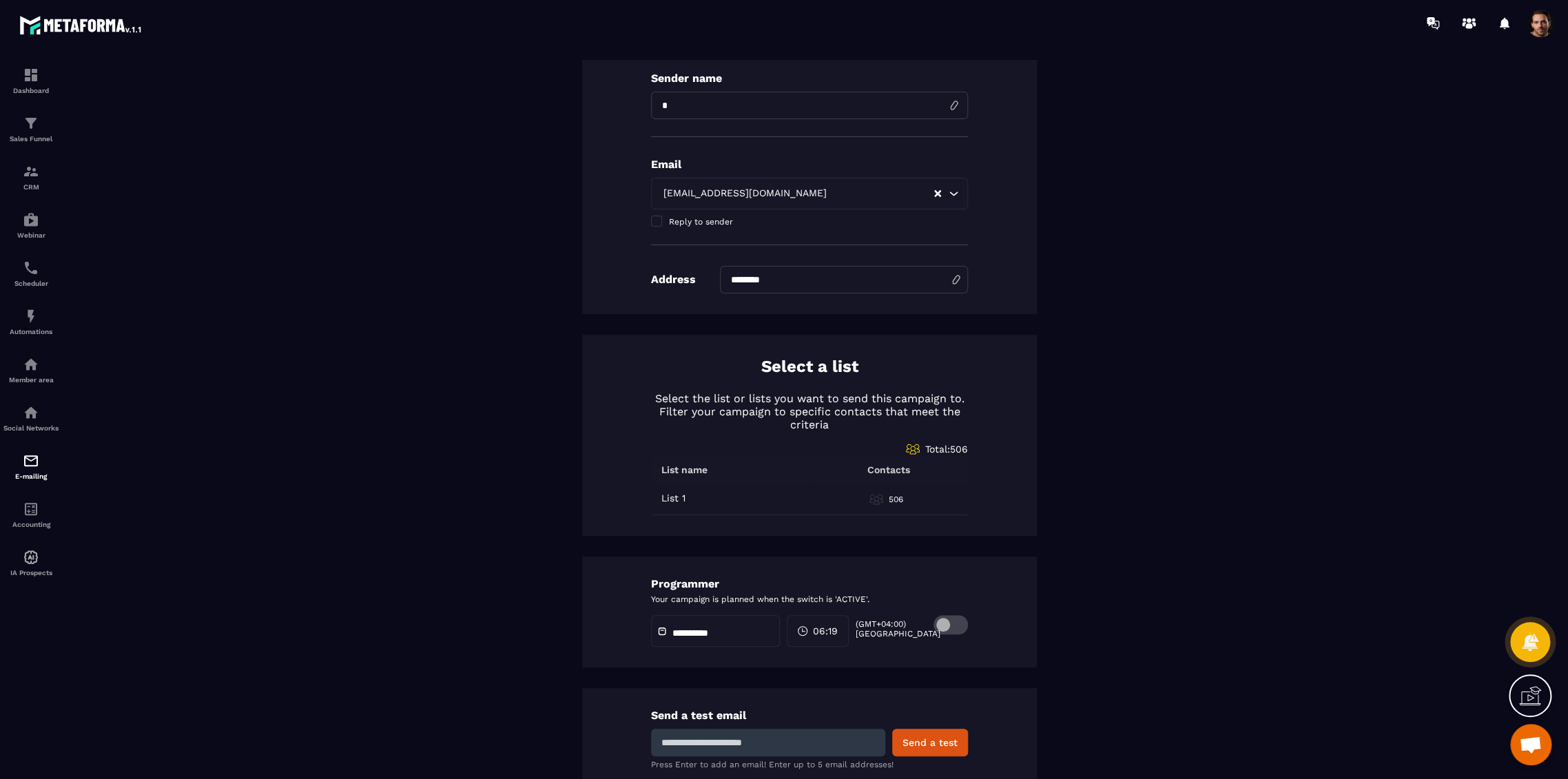
click at [1541, 11] on span at bounding box center [1539, 23] width 28 height 28
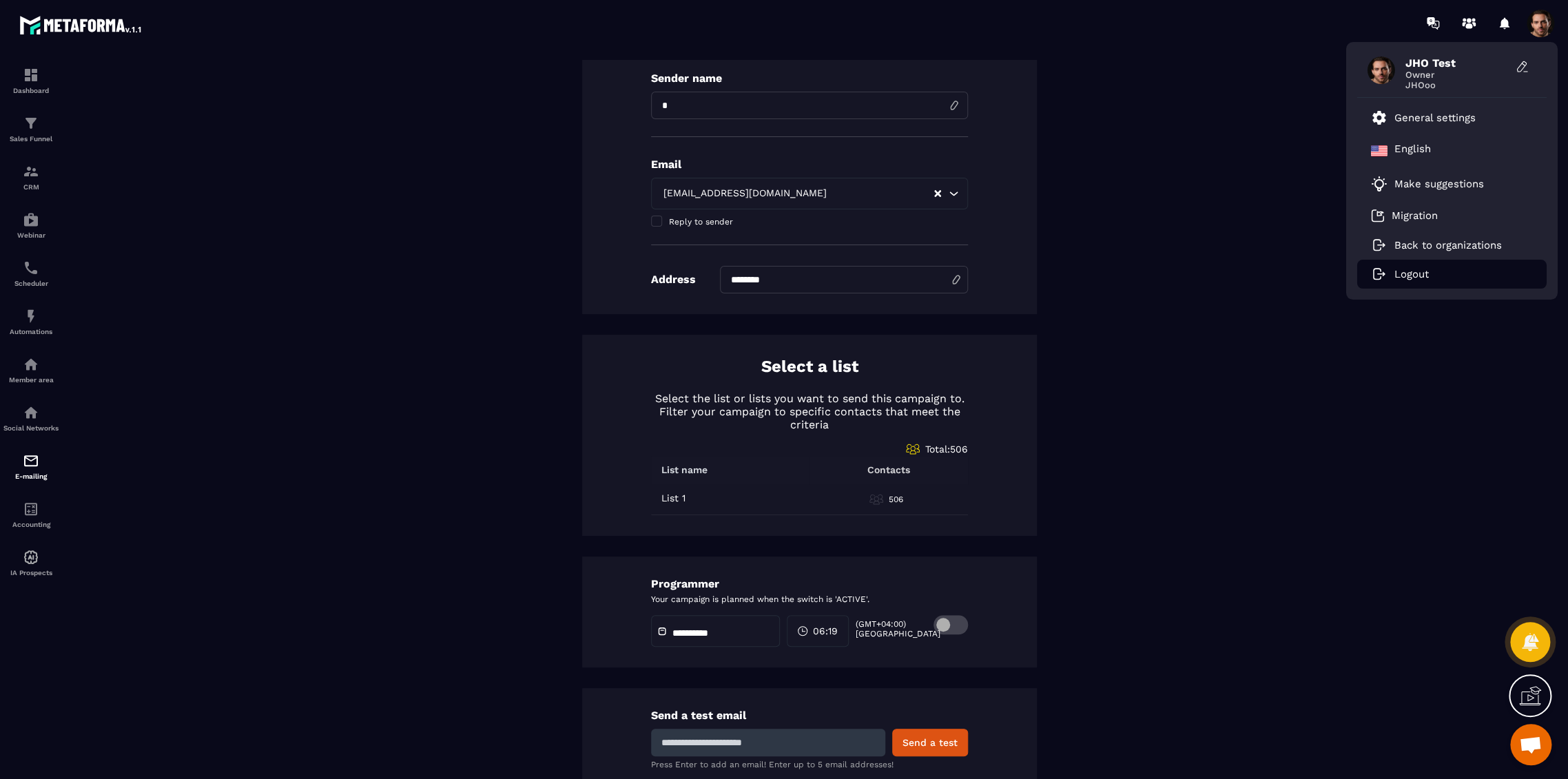
click at [1435, 272] on li "Logout" at bounding box center [1451, 274] width 189 height 29
